Goal: Transaction & Acquisition: Book appointment/travel/reservation

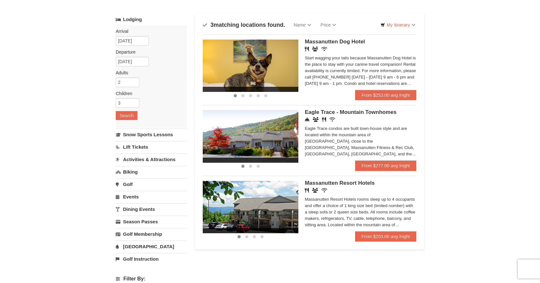
scroll to position [39, 0]
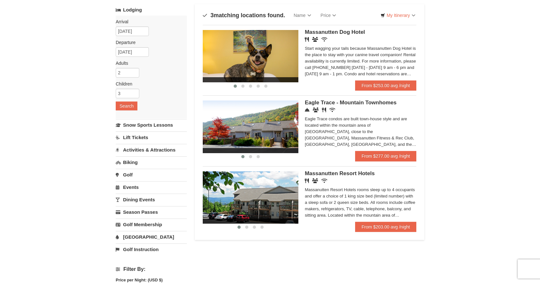
click at [320, 123] on div "Eagle Trace condos are built town-house style and are located within the mounta…" at bounding box center [361, 132] width 112 height 32
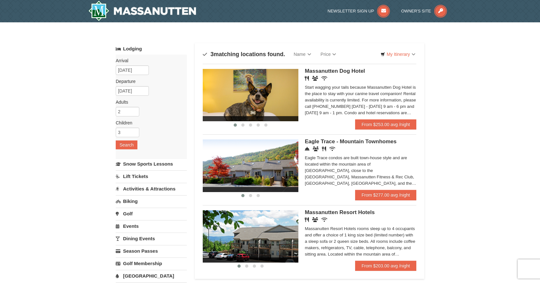
scroll to position [0, 0]
click at [339, 233] on div "Massanutten Resort Hotels rooms sleep up to 4 occupants and offer a choice of 1…" at bounding box center [361, 241] width 112 height 32
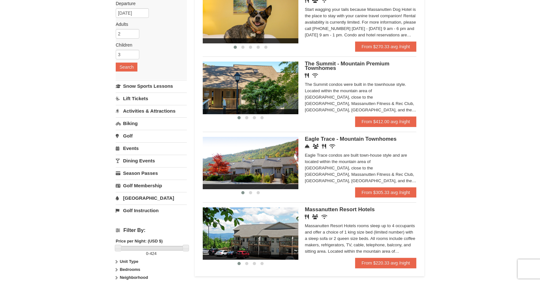
scroll to position [76, 0]
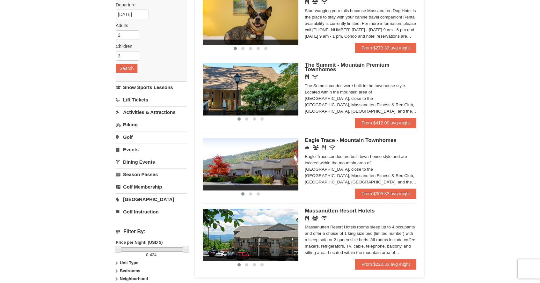
click at [329, 99] on div "The Summit condos were built in the townhouse style. Located within the mountai…" at bounding box center [361, 99] width 112 height 32
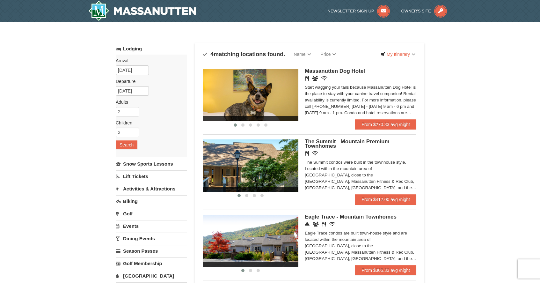
scroll to position [0, 0]
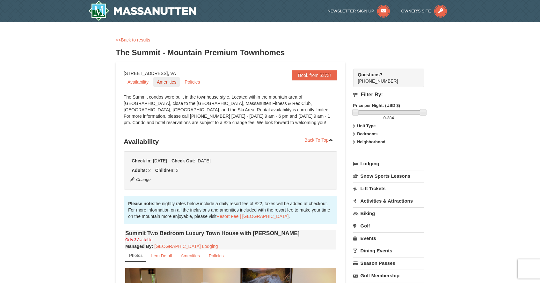
click at [166, 82] on link "Amenities" at bounding box center [166, 82] width 27 height 10
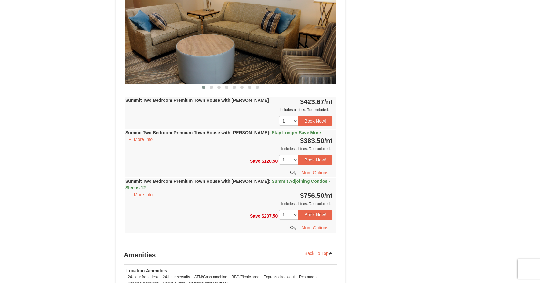
scroll to position [616, 0]
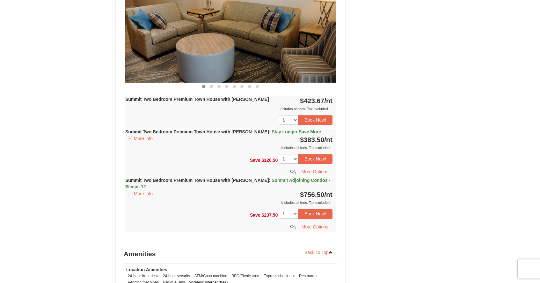
click at [290, 178] on span "Summit Adjoining Condos - Sleeps 12" at bounding box center [227, 183] width 205 height 11
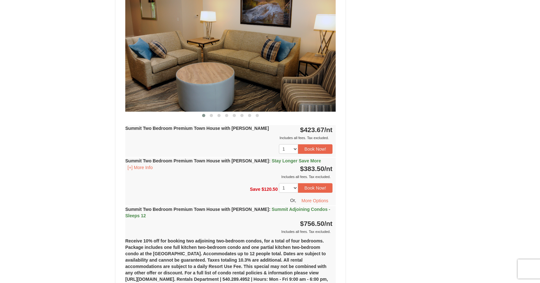
scroll to position [587, 0]
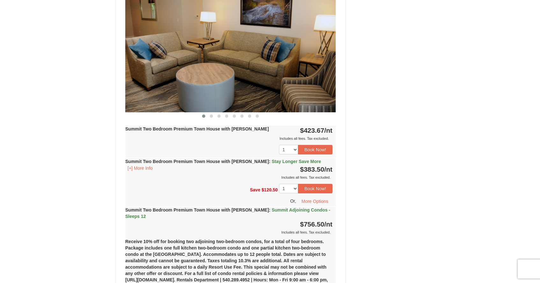
click at [272, 159] on span "Stay Longer Save More" at bounding box center [296, 161] width 49 height 5
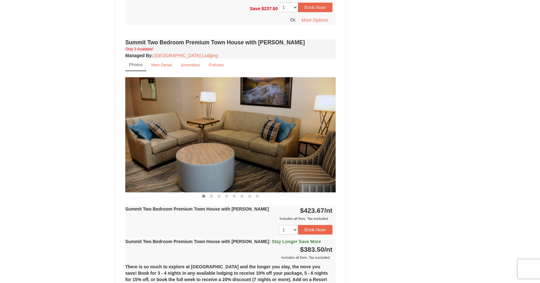
scroll to position [506, 0]
